Goal: Task Accomplishment & Management: Manage account settings

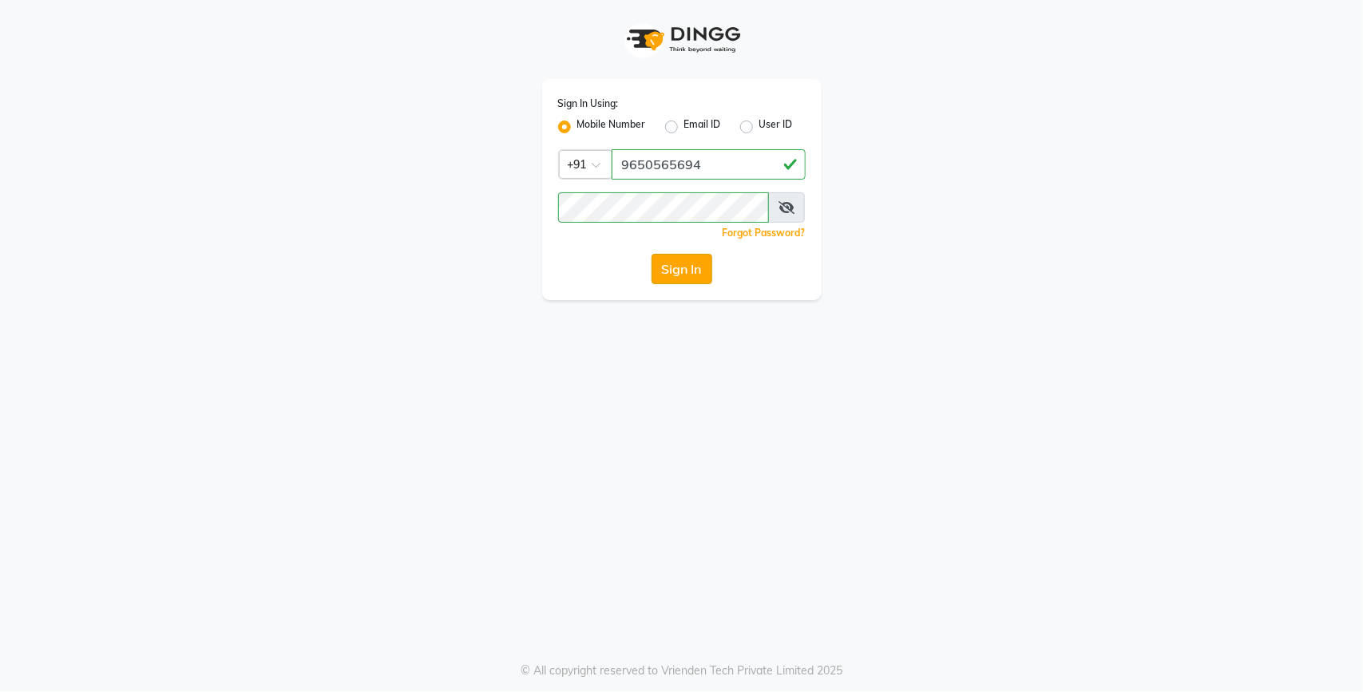
click at [683, 274] on button "Sign In" at bounding box center [681, 269] width 61 height 30
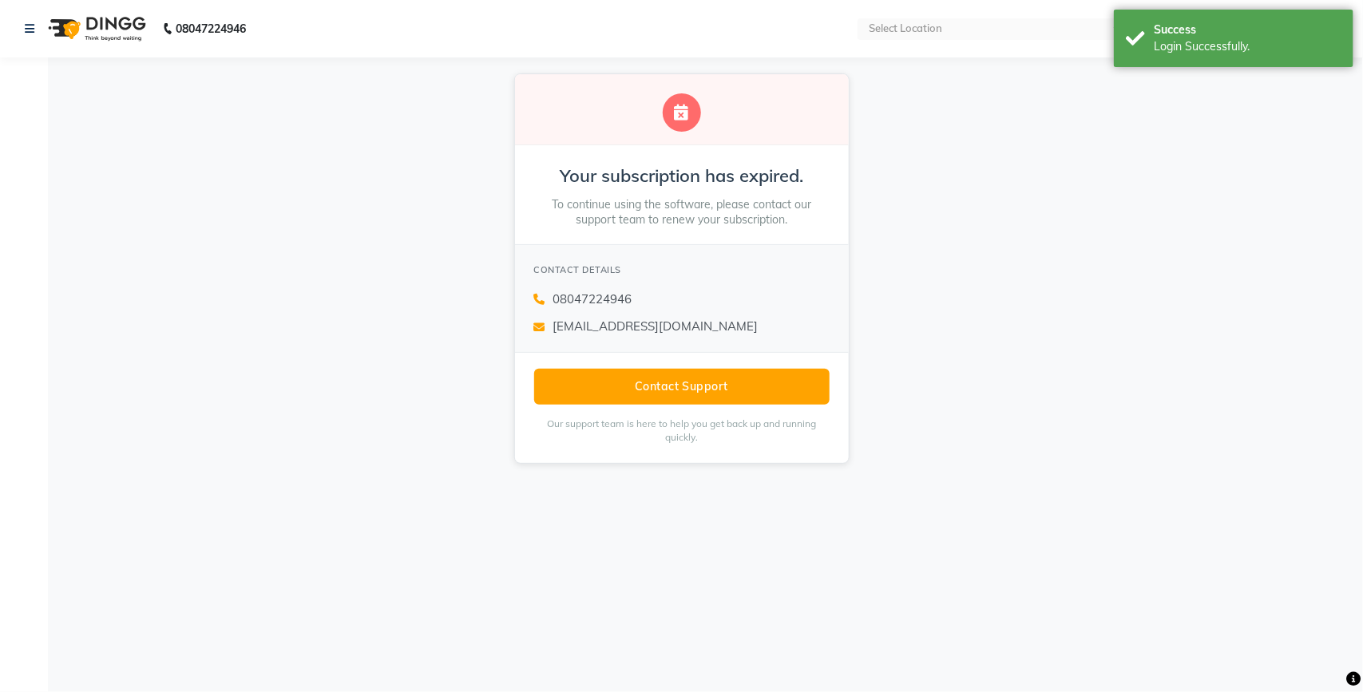
click at [995, 310] on div "Your subscription has expired. To continue using the software, please contact o…" at bounding box center [681, 268] width 1363 height 422
drag, startPoint x: 976, startPoint y: 313, endPoint x: 1034, endPoint y: 228, distance: 102.3
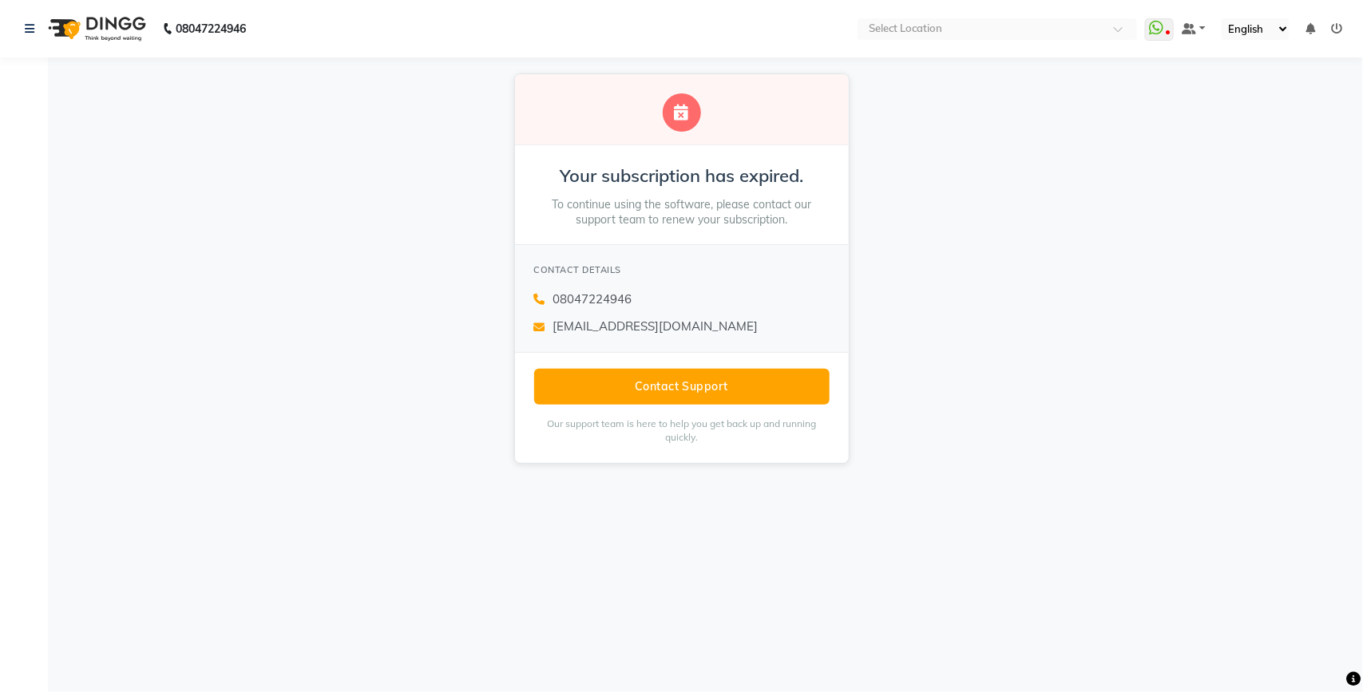
drag, startPoint x: 1034, startPoint y: 228, endPoint x: 955, endPoint y: 206, distance: 82.1
drag, startPoint x: 955, startPoint y: 206, endPoint x: 26, endPoint y: 28, distance: 946.2
click at [26, 28] on icon at bounding box center [30, 28] width 10 height 11
click at [28, 21] on link at bounding box center [33, 28] width 16 height 45
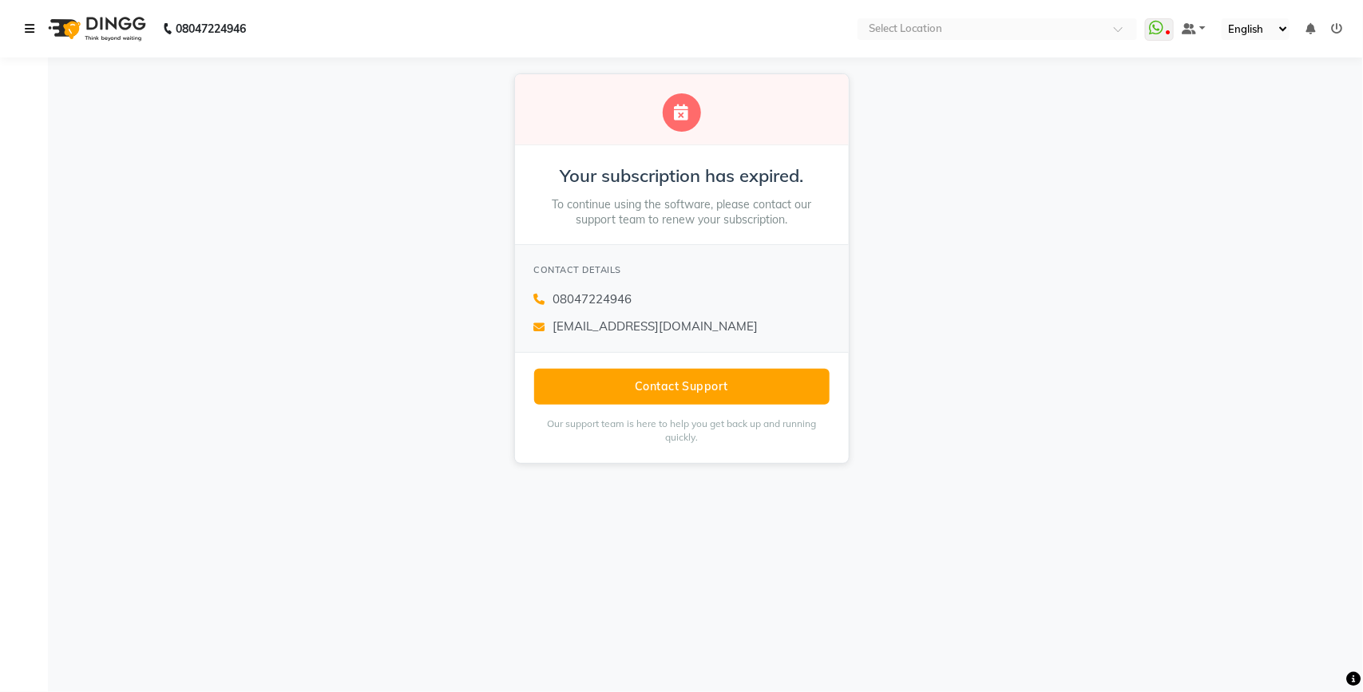
click at [28, 21] on link at bounding box center [33, 28] width 16 height 45
click at [28, 20] on link at bounding box center [33, 28] width 16 height 45
click at [29, 21] on link at bounding box center [33, 28] width 16 height 45
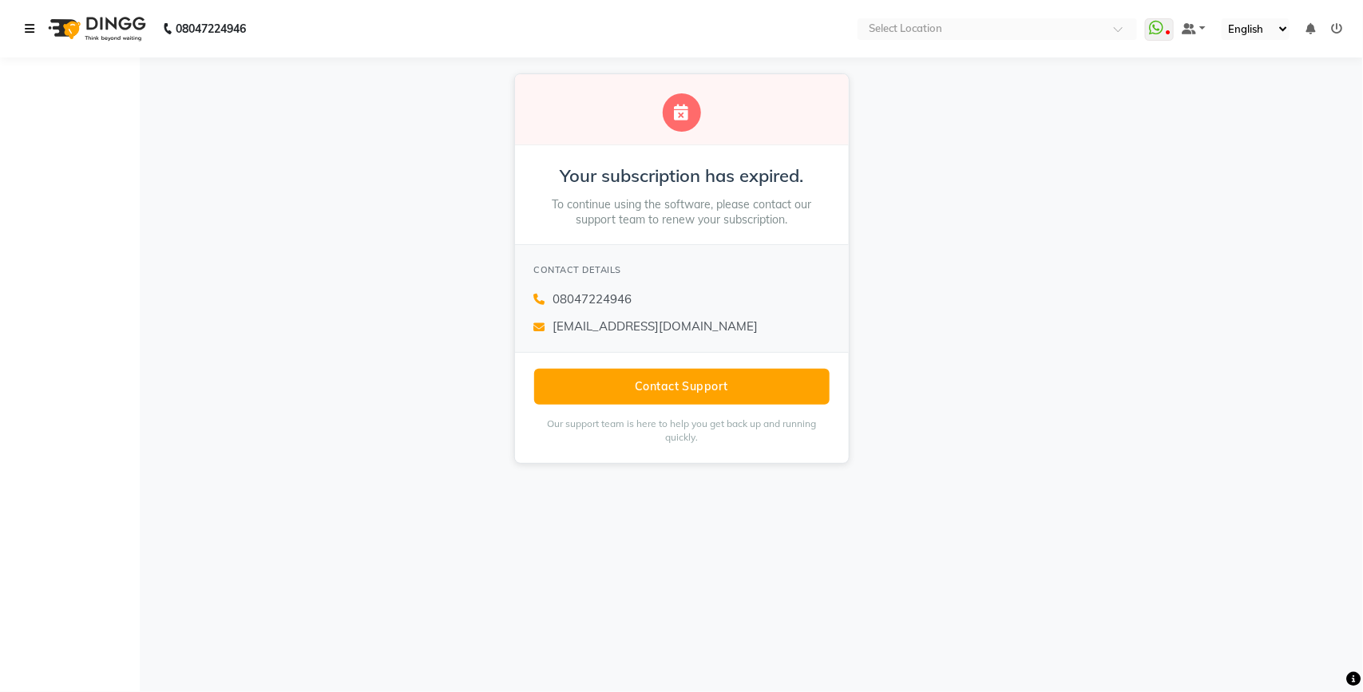
click at [29, 21] on link at bounding box center [33, 28] width 16 height 45
click at [33, 28] on icon at bounding box center [30, 28] width 10 height 11
drag, startPoint x: 1088, startPoint y: 192, endPoint x: 1283, endPoint y: 110, distance: 211.5
click at [1283, 110] on div "Your subscription has expired. To continue using the software, please contact o…" at bounding box center [681, 268] width 1363 height 422
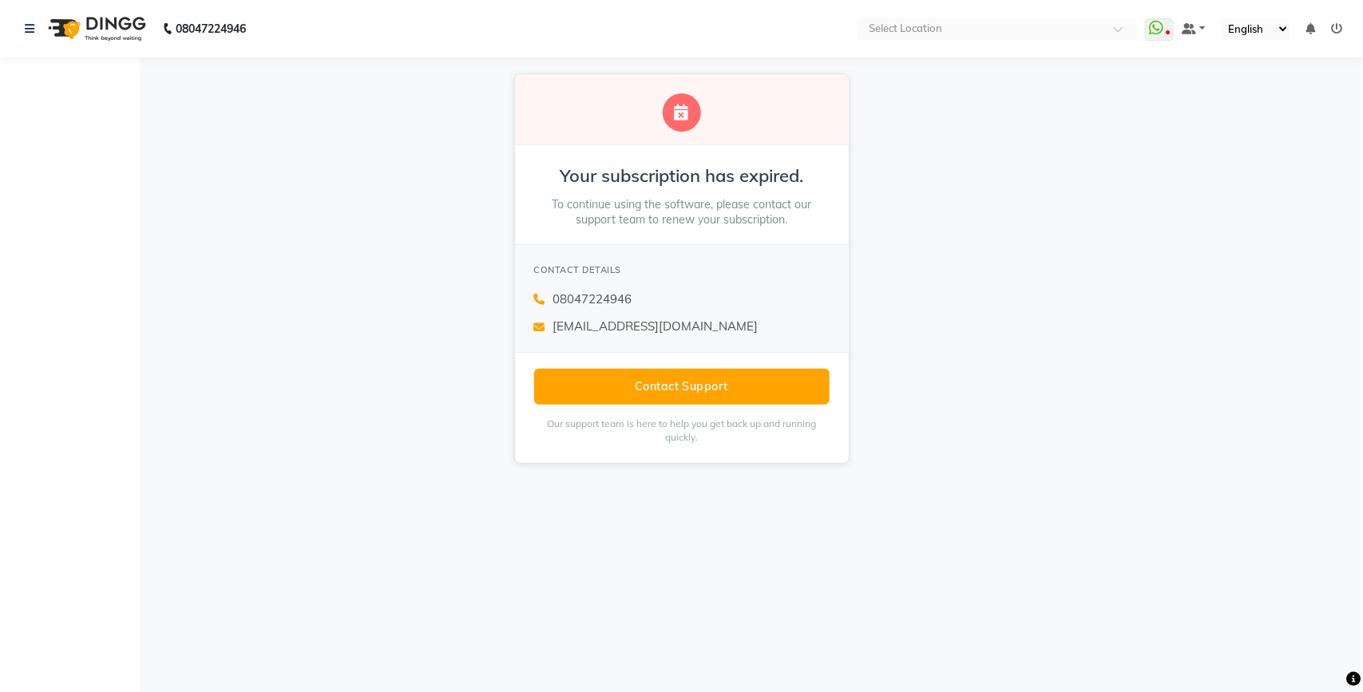
click at [1283, 110] on div "Your subscription has expired. To continue using the software, please contact o…" at bounding box center [681, 268] width 1363 height 422
